Goal: Communication & Community: Answer question/provide support

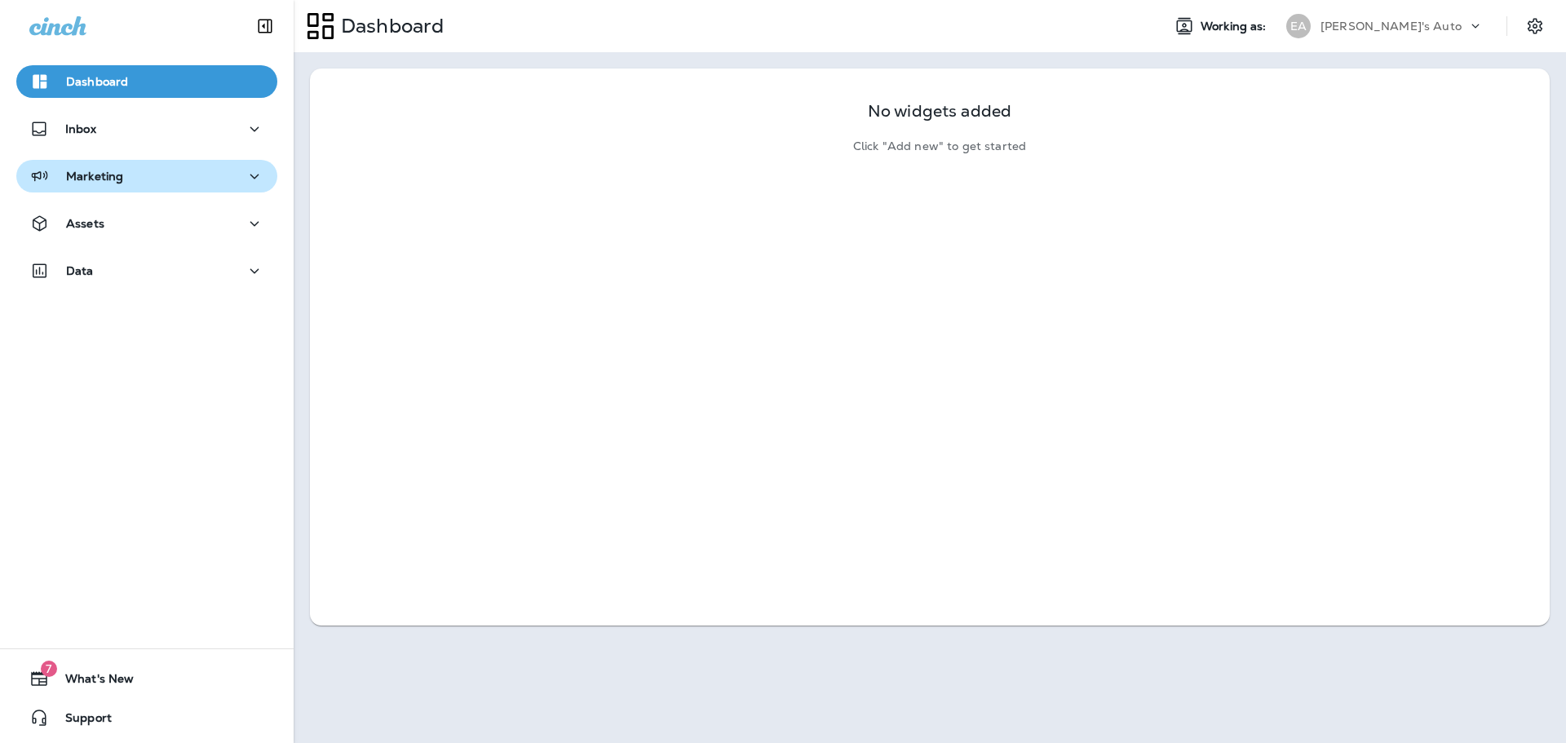
click at [129, 166] on div "Marketing" at bounding box center [146, 176] width 235 height 20
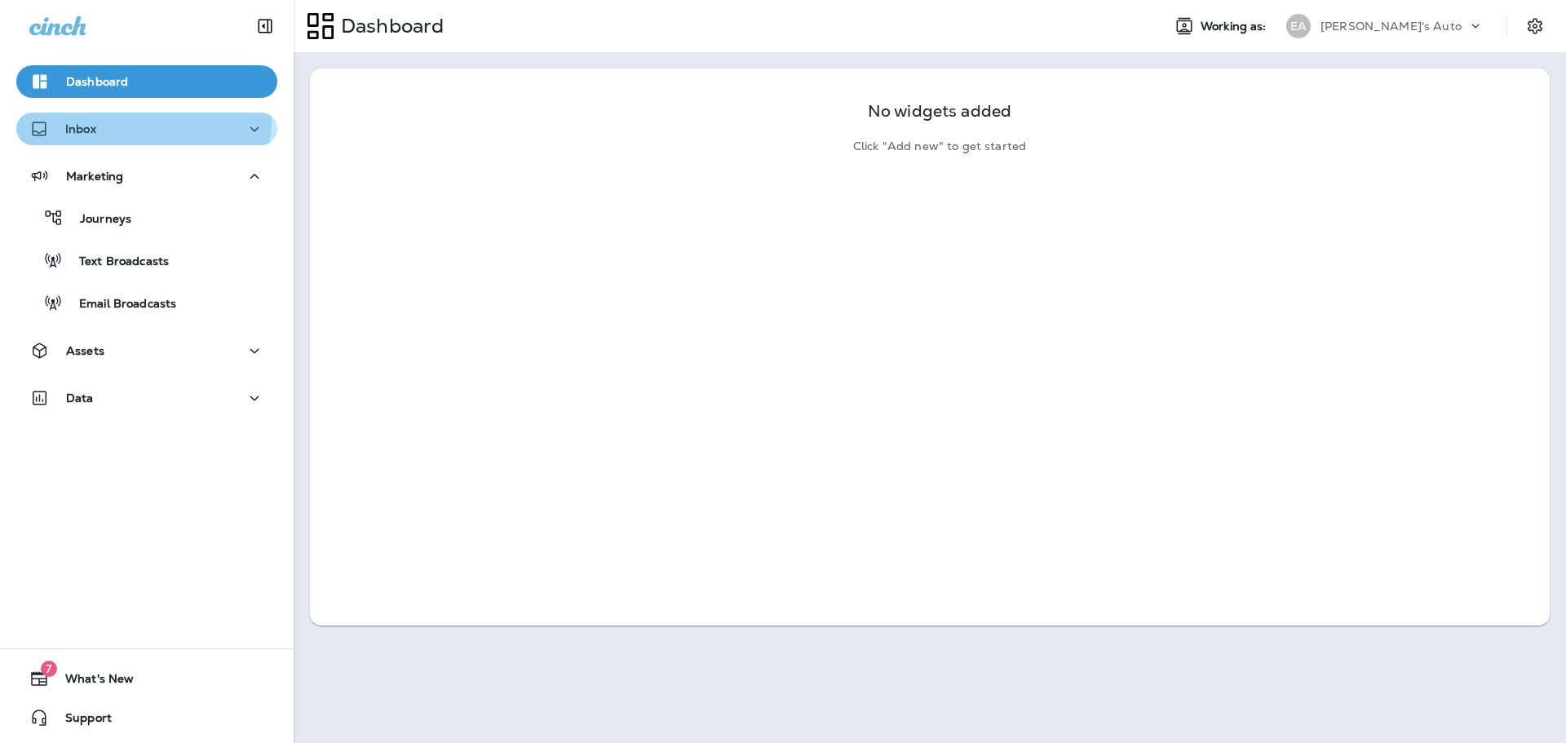
click at [110, 121] on div "Inbox" at bounding box center [146, 129] width 235 height 20
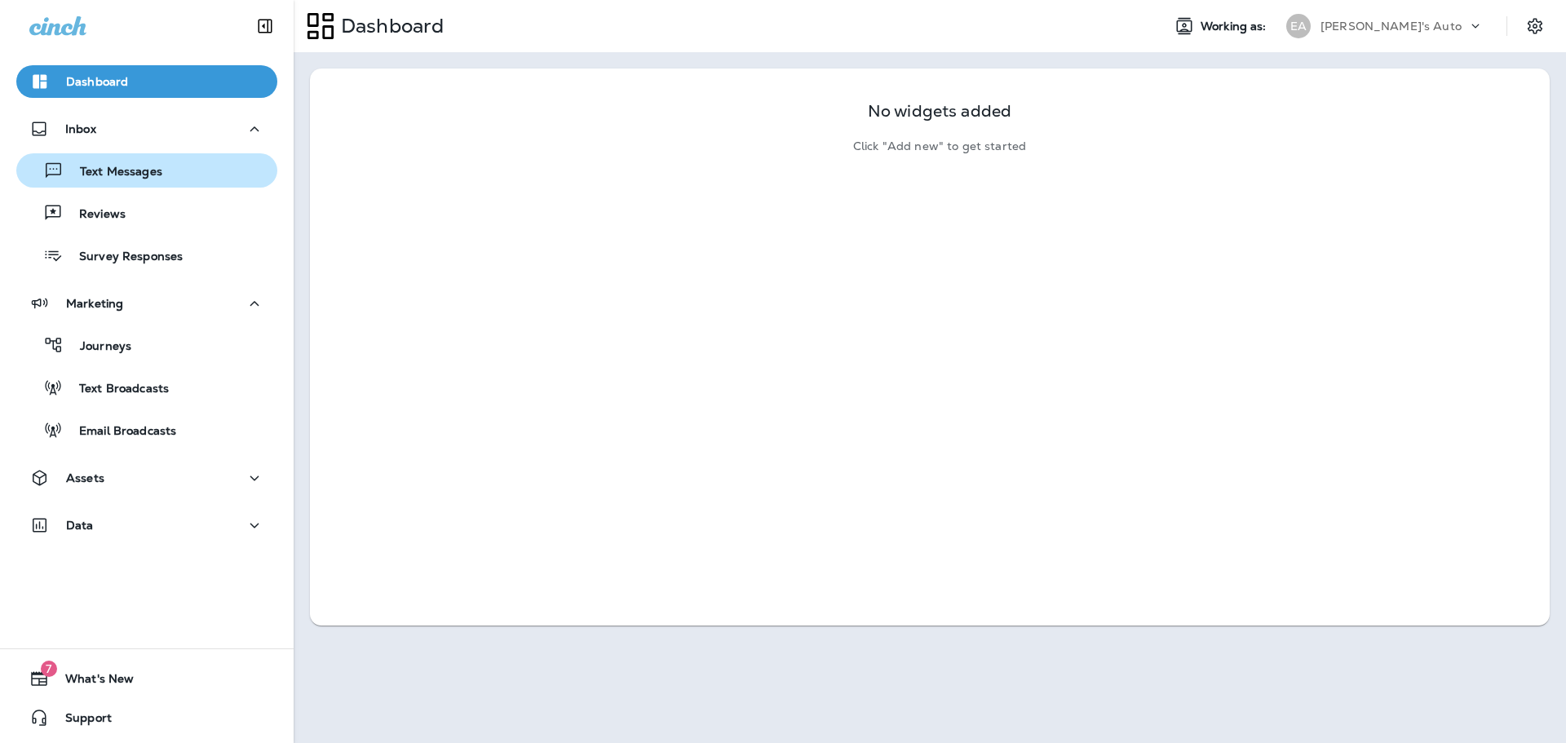
click at [148, 162] on div "Text Messages" at bounding box center [93, 170] width 140 height 24
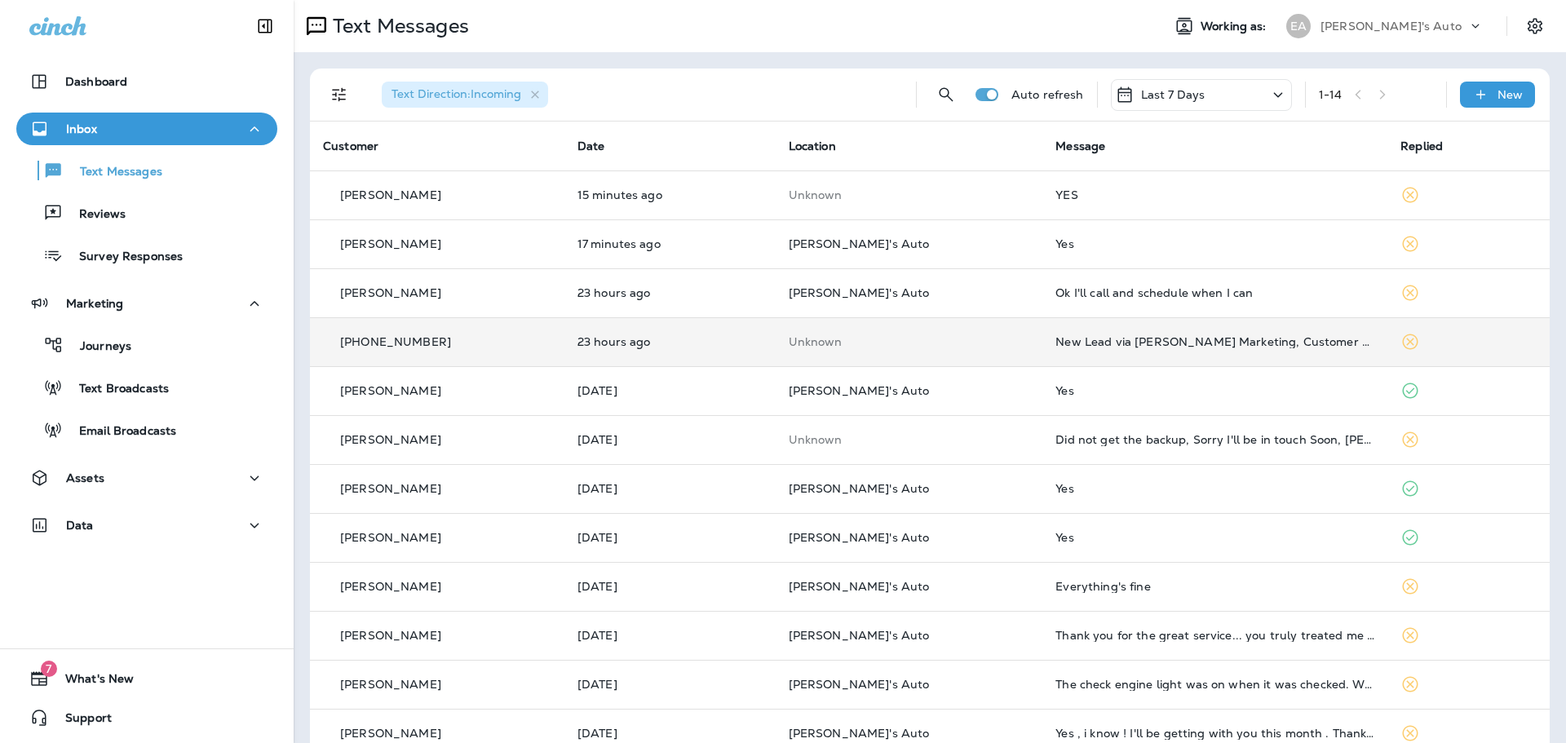
click at [528, 348] on div "[PHONE_NUMBER]" at bounding box center [437, 342] width 228 height 17
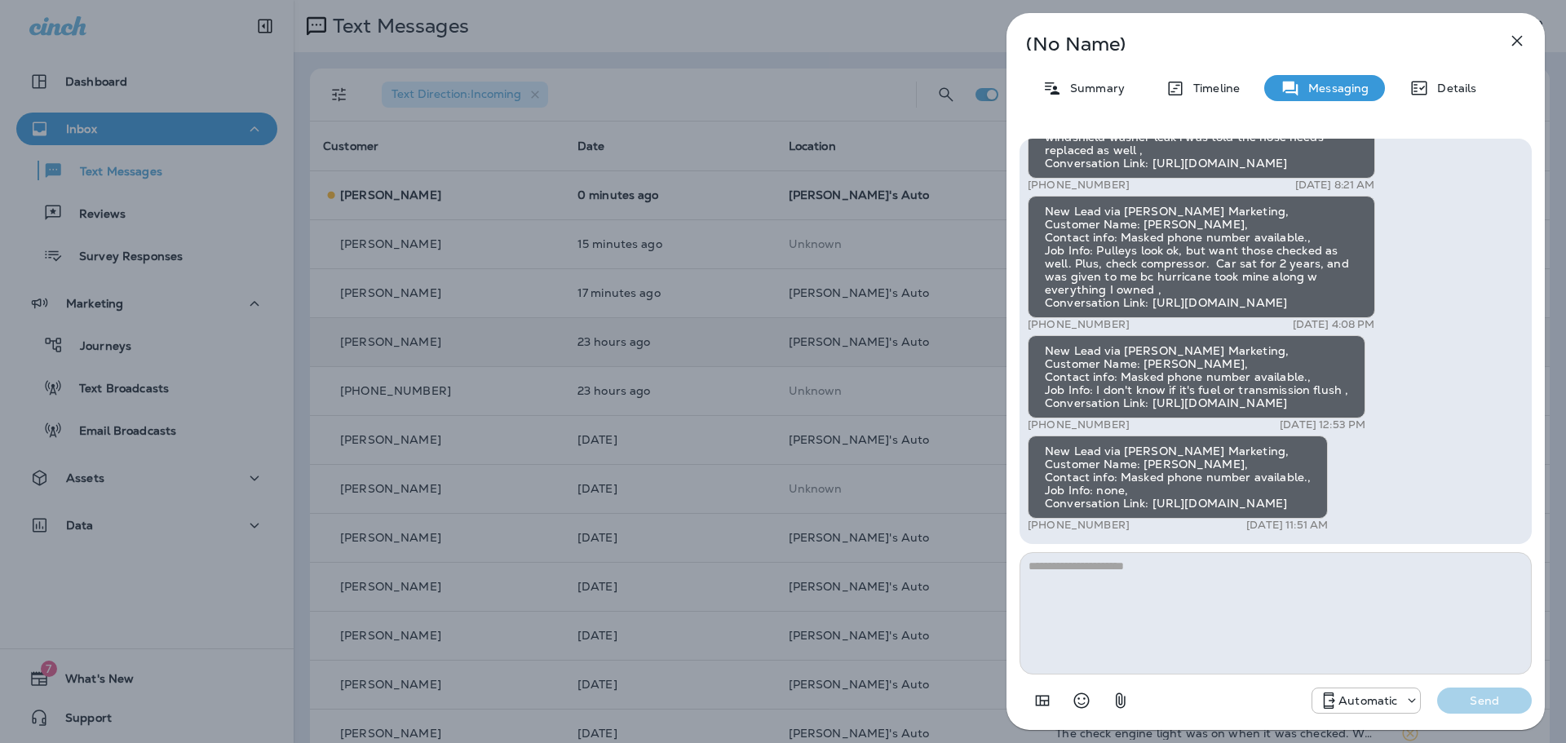
click at [1277, 502] on div "New Lead via [PERSON_NAME] Marketing, Customer Name: [PERSON_NAME], Contact inf…" at bounding box center [1178, 477] width 300 height 83
click at [1152, 498] on div "New Lead via [PERSON_NAME] Marketing, Customer Name: [PERSON_NAME], Contact inf…" at bounding box center [1178, 477] width 300 height 83
click at [1522, 37] on icon "button" at bounding box center [1518, 41] width 20 height 20
